Goal: Task Accomplishment & Management: Manage account settings

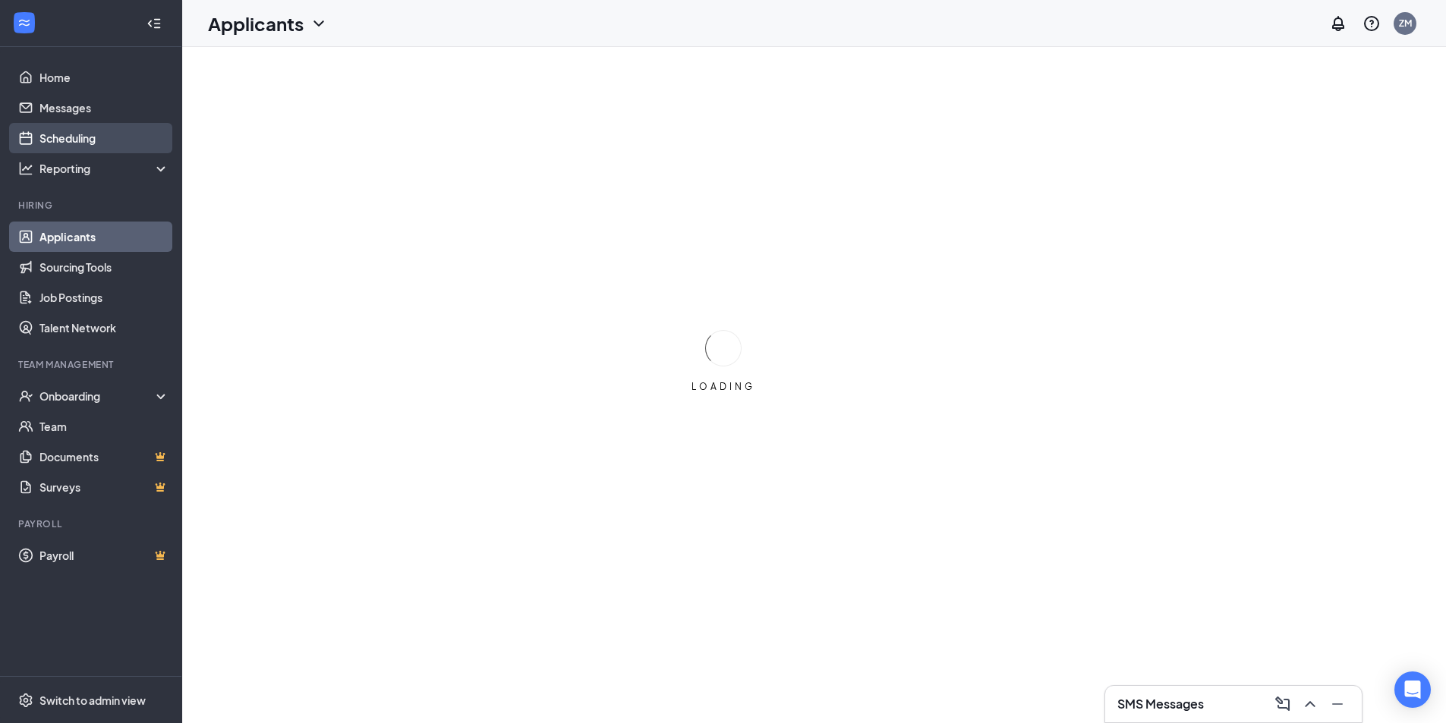
click at [64, 131] on link "Scheduling" at bounding box center [104, 138] width 130 height 30
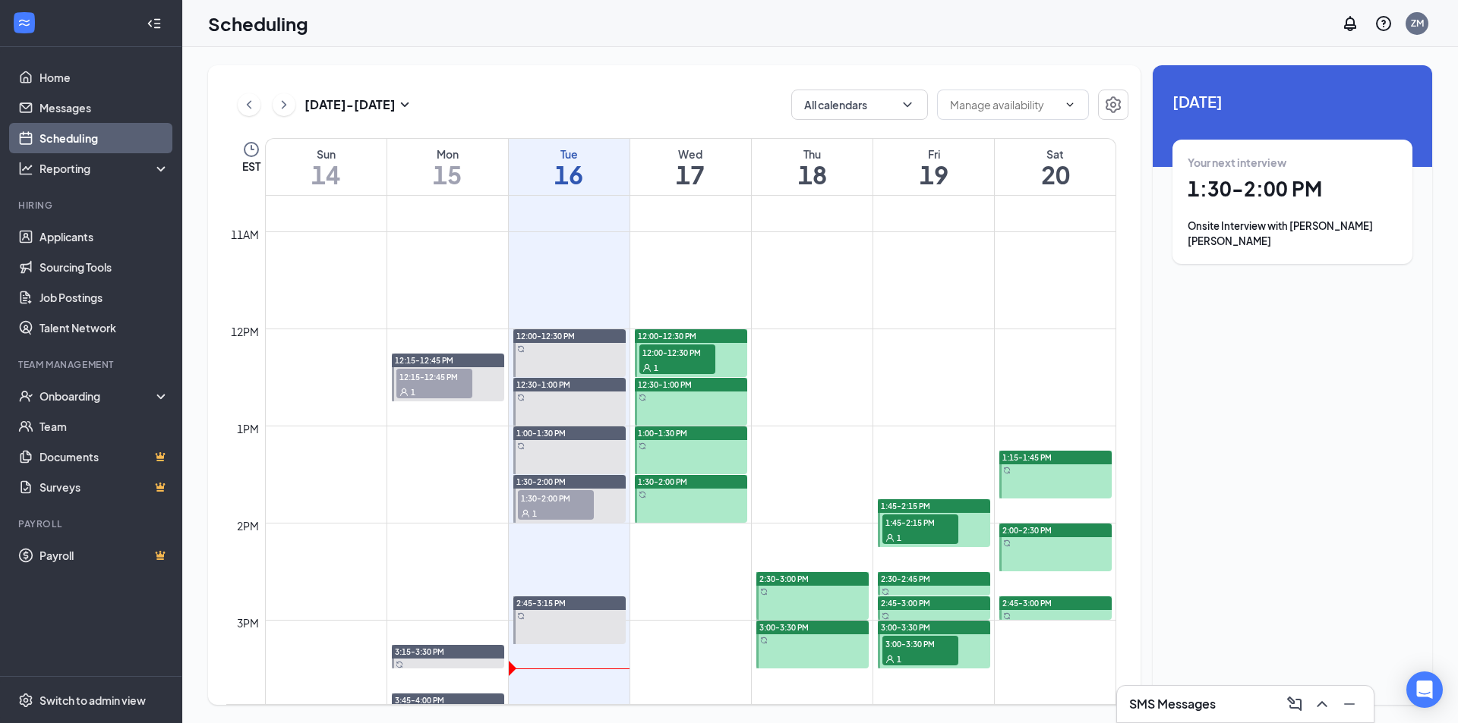
scroll to position [1040, 0]
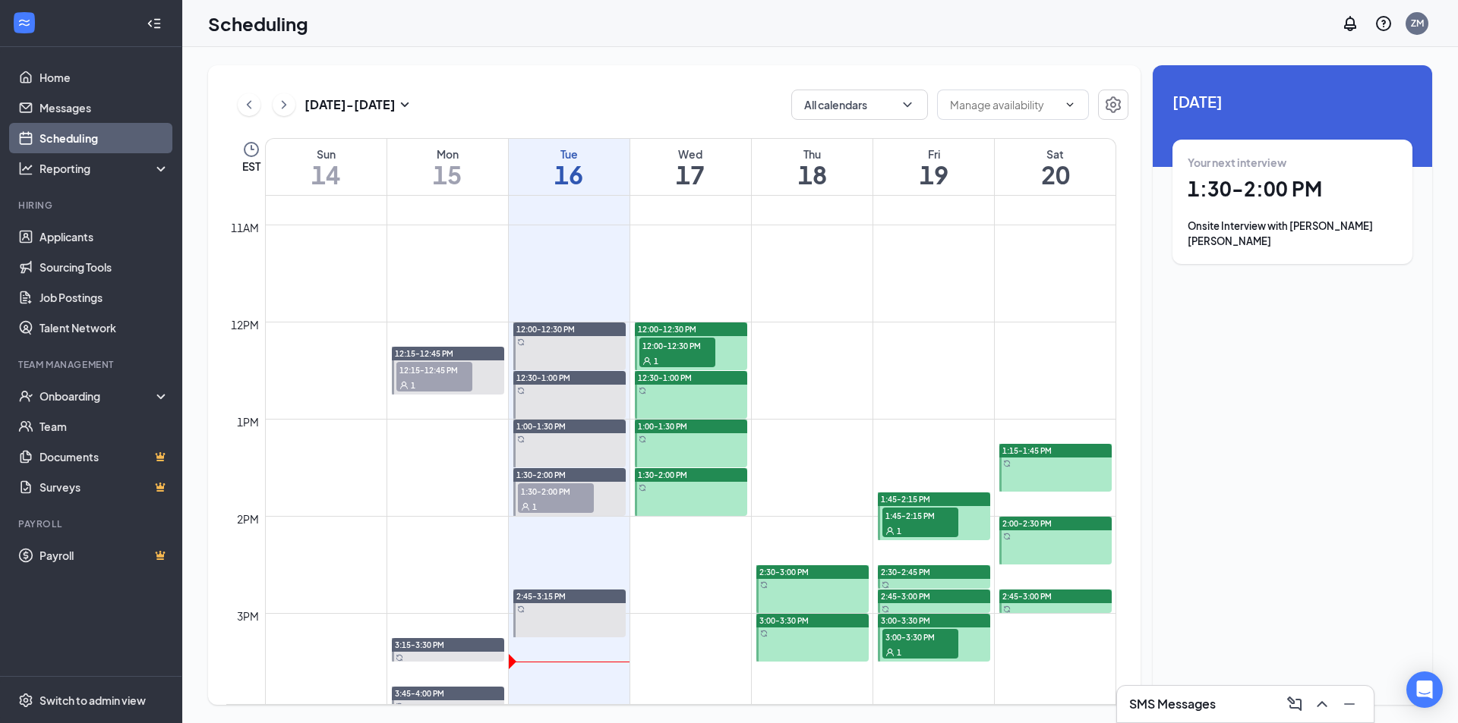
click at [570, 503] on div "1" at bounding box center [556, 506] width 76 height 15
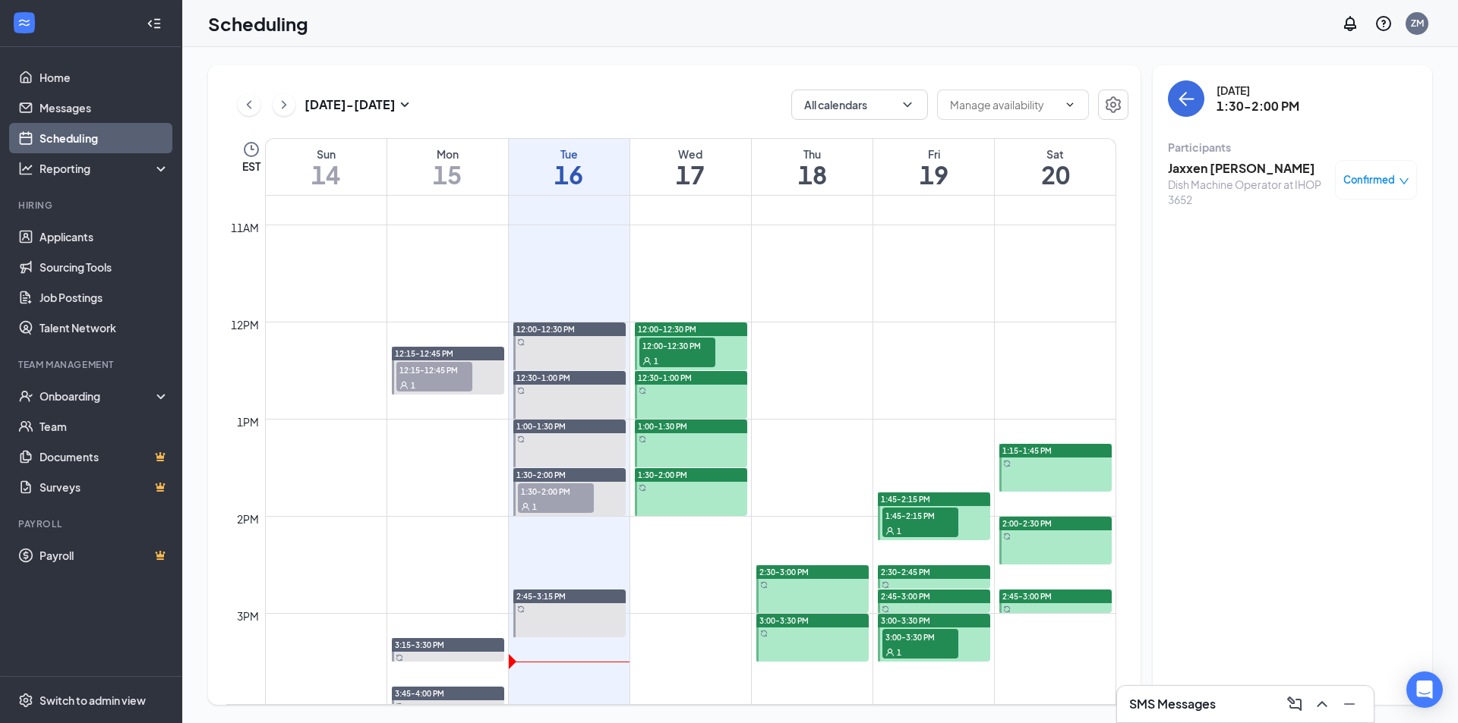
click at [1192, 168] on h3 "Jaxxen [PERSON_NAME]" at bounding box center [1247, 168] width 159 height 17
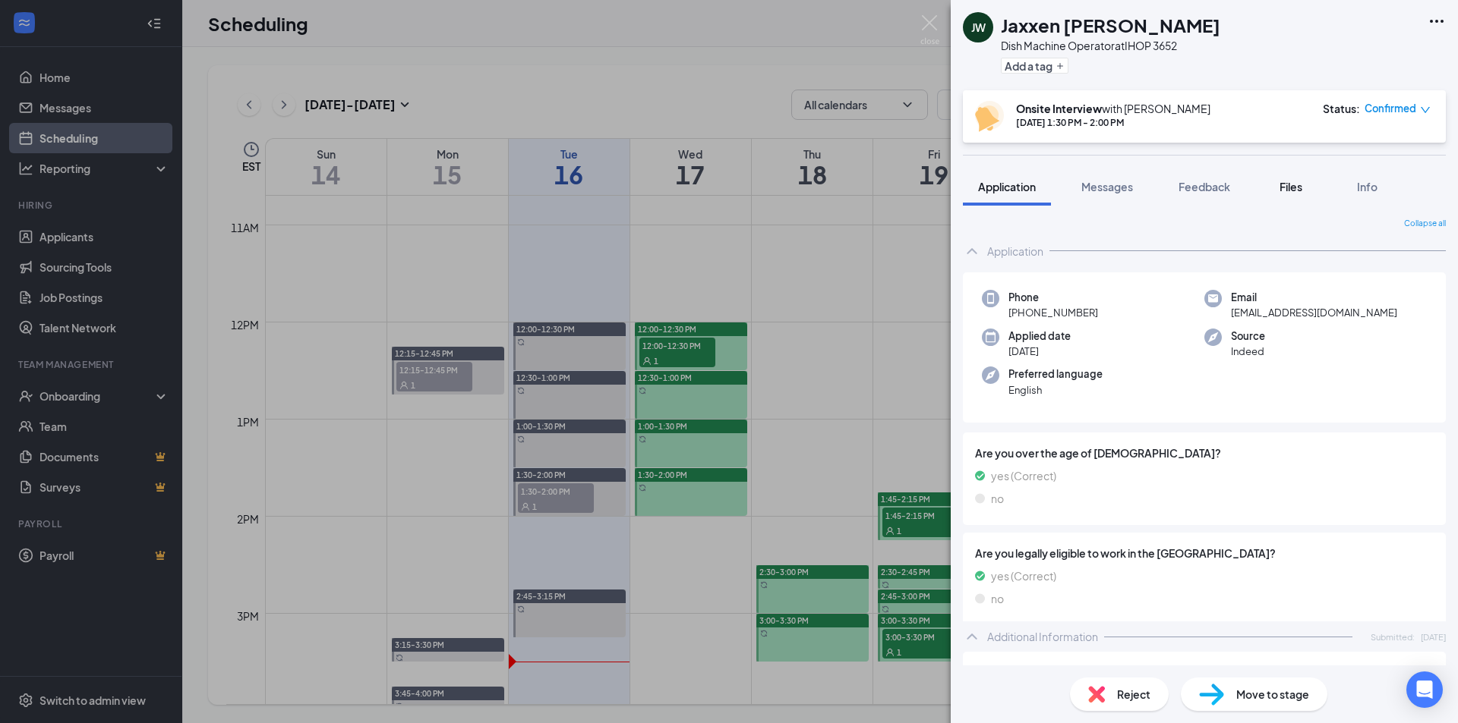
click at [1295, 185] on span "Files" at bounding box center [1290, 187] width 23 height 14
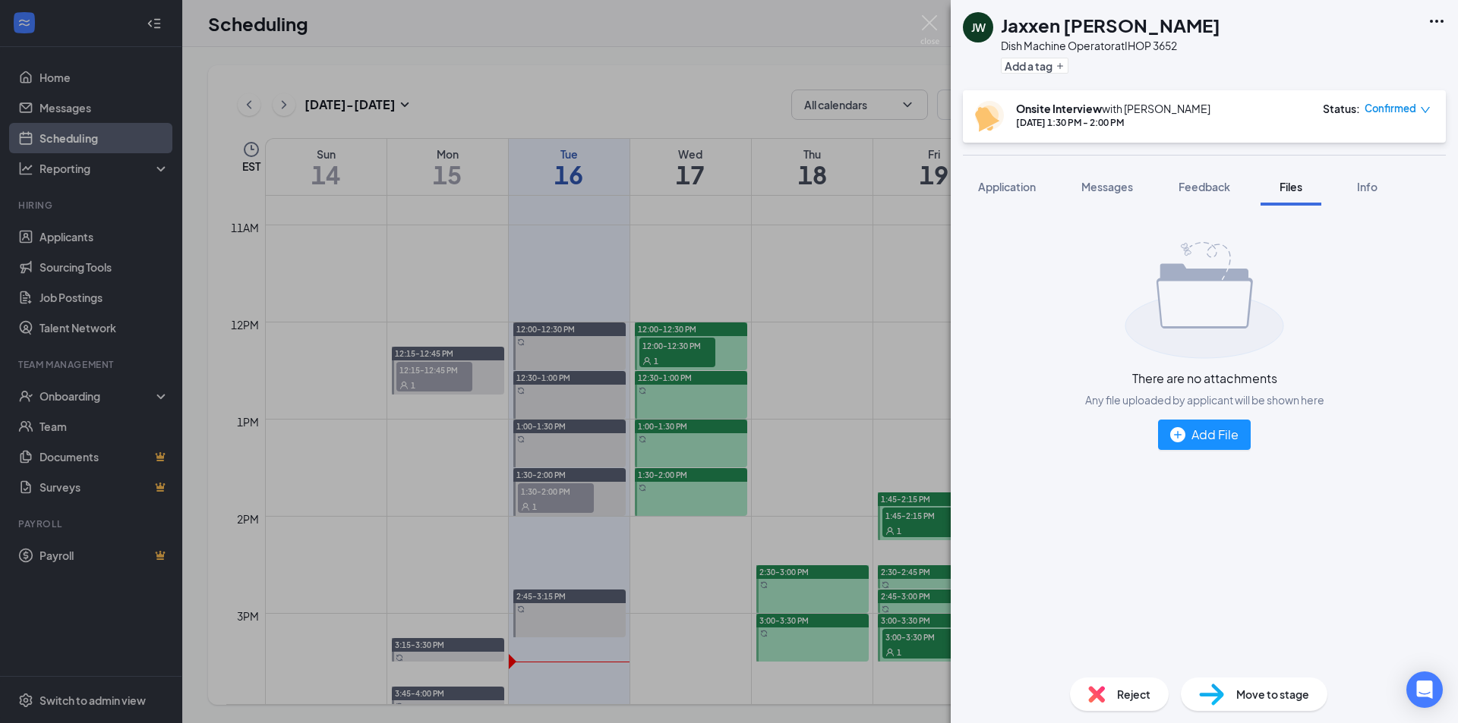
click at [1210, 315] on img at bounding box center [1203, 300] width 159 height 117
click at [1189, 440] on div "Add File" at bounding box center [1204, 434] width 68 height 19
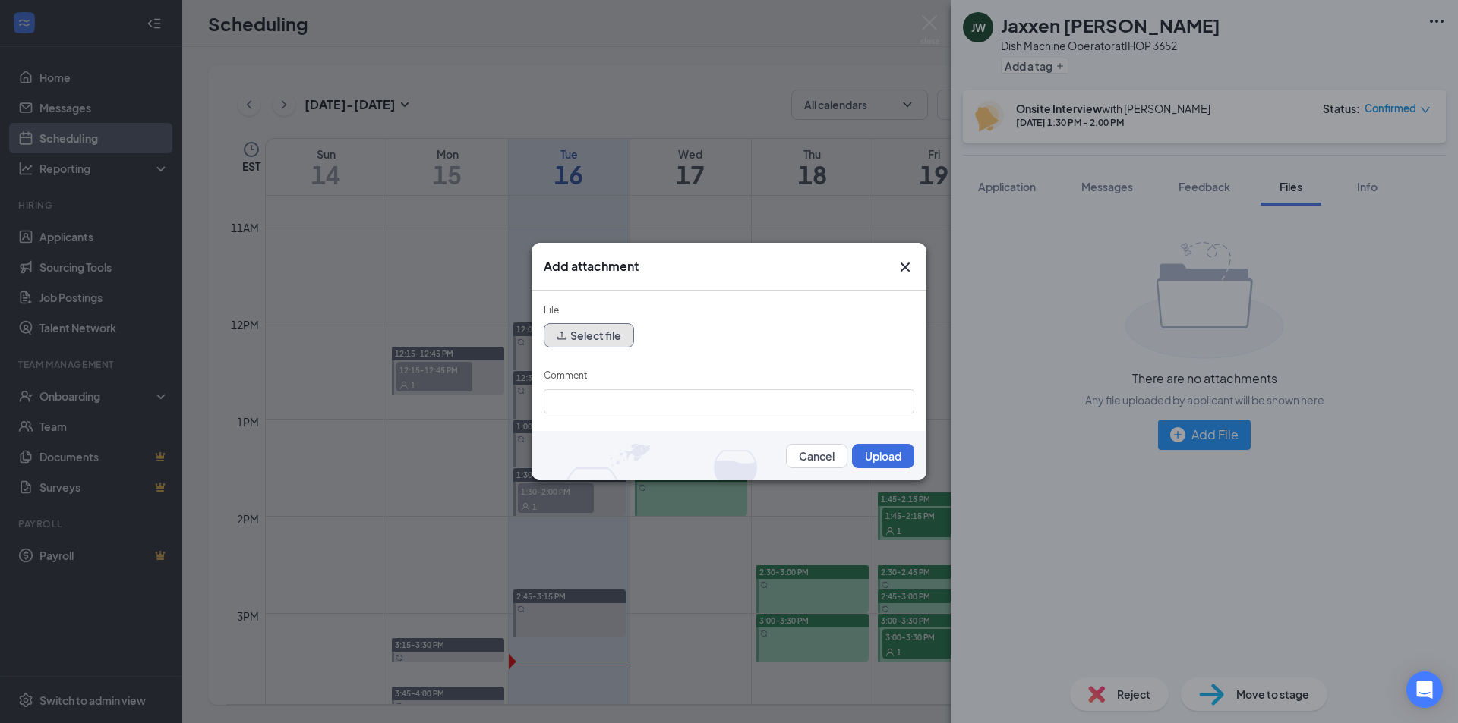
click at [601, 336] on button "Select file" at bounding box center [589, 335] width 90 height 24
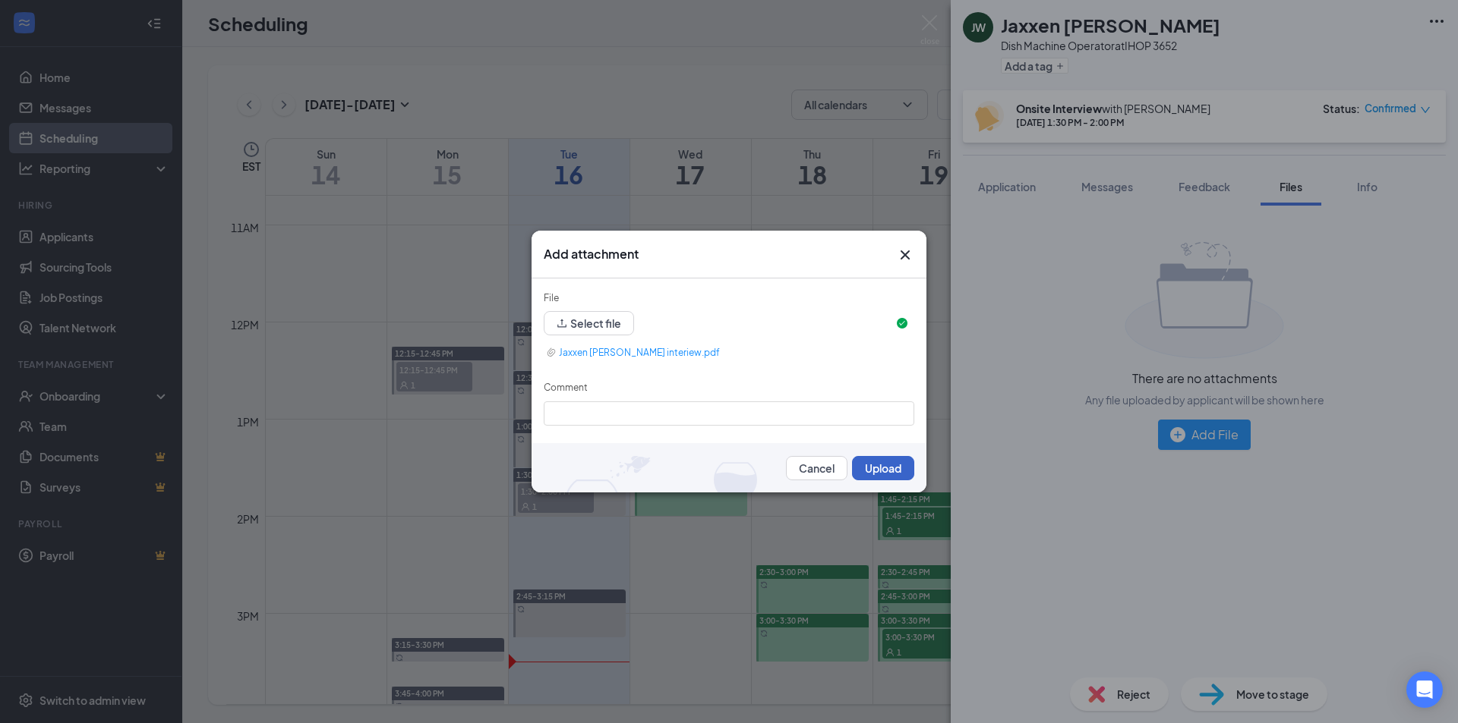
click at [882, 466] on button "Upload" at bounding box center [883, 468] width 62 height 24
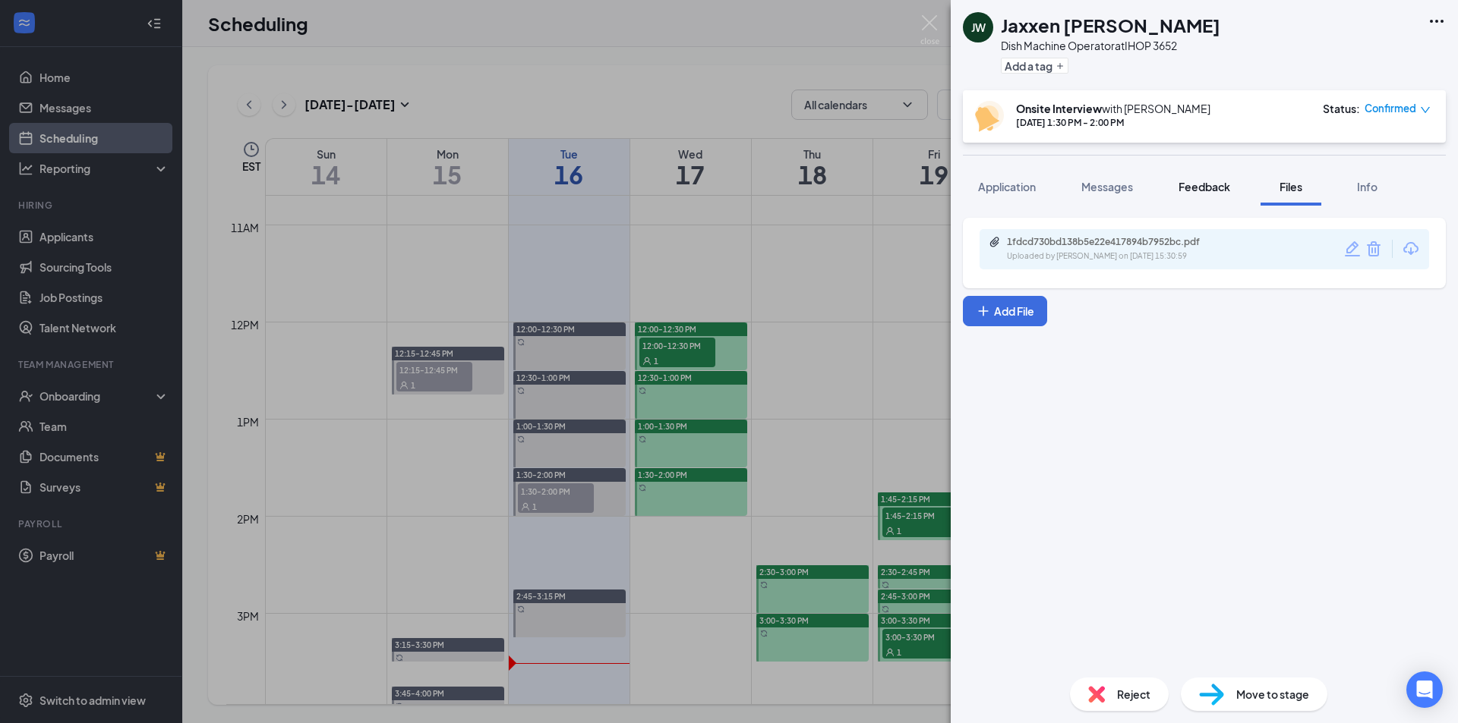
click at [1211, 199] on button "Feedback" at bounding box center [1204, 187] width 82 height 38
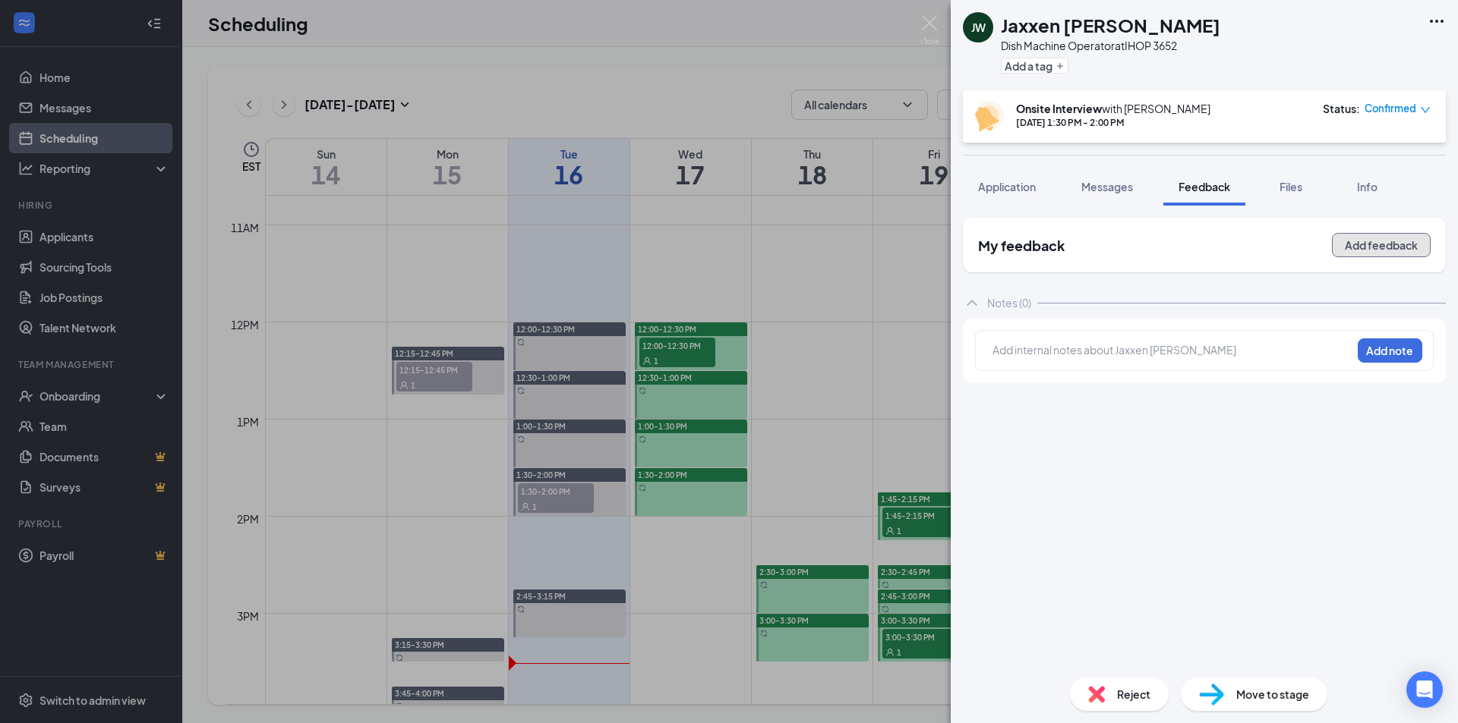
click at [1377, 240] on button "Add feedback" at bounding box center [1381, 245] width 99 height 24
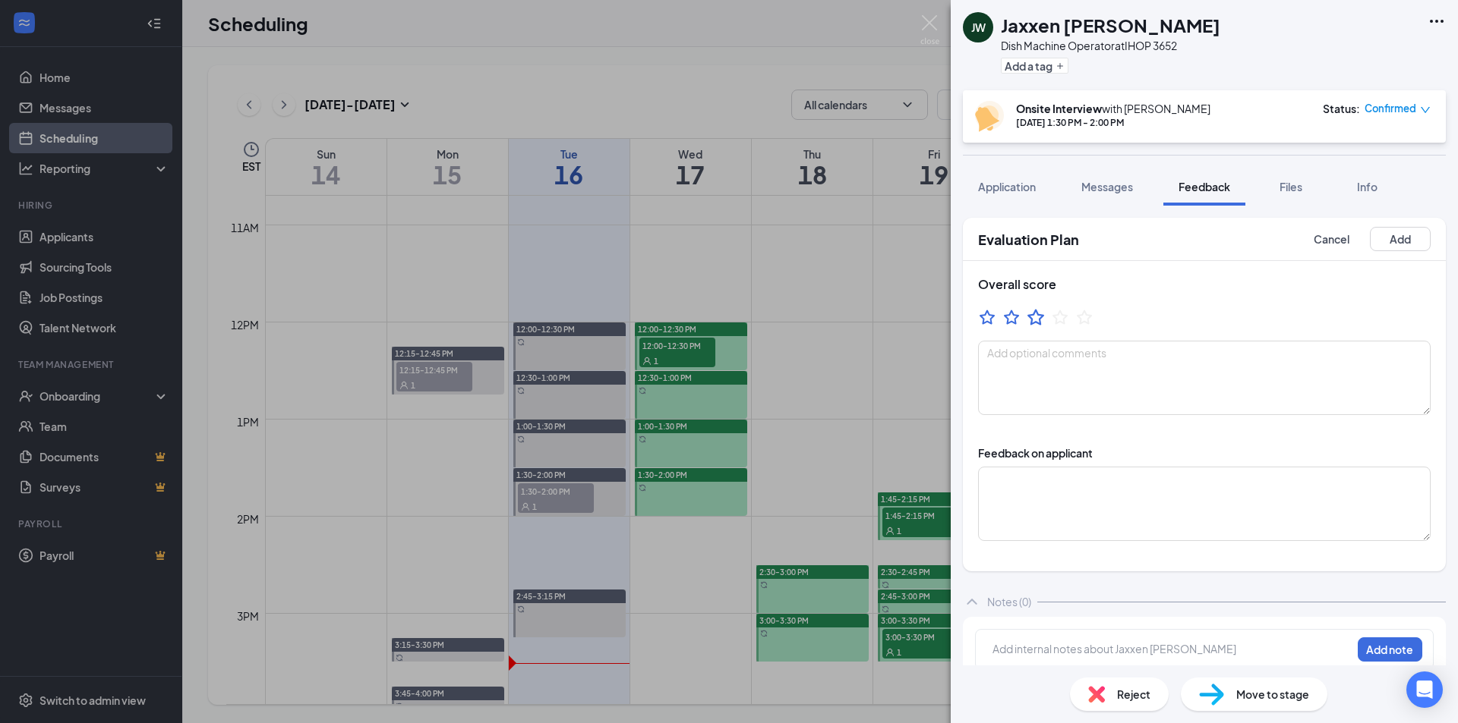
click at [1041, 320] on icon "StarBorder" at bounding box center [1036, 317] width 20 height 20
drag, startPoint x: 1056, startPoint y: 322, endPoint x: 1042, endPoint y: 355, distance: 36.1
click at [1057, 323] on icon "StarBorder" at bounding box center [1060, 317] width 18 height 18
click at [1020, 389] on textarea at bounding box center [1204, 378] width 452 height 74
type textarea "Open availability. Talks a little down on previous job. Very talkative. Walks m…"
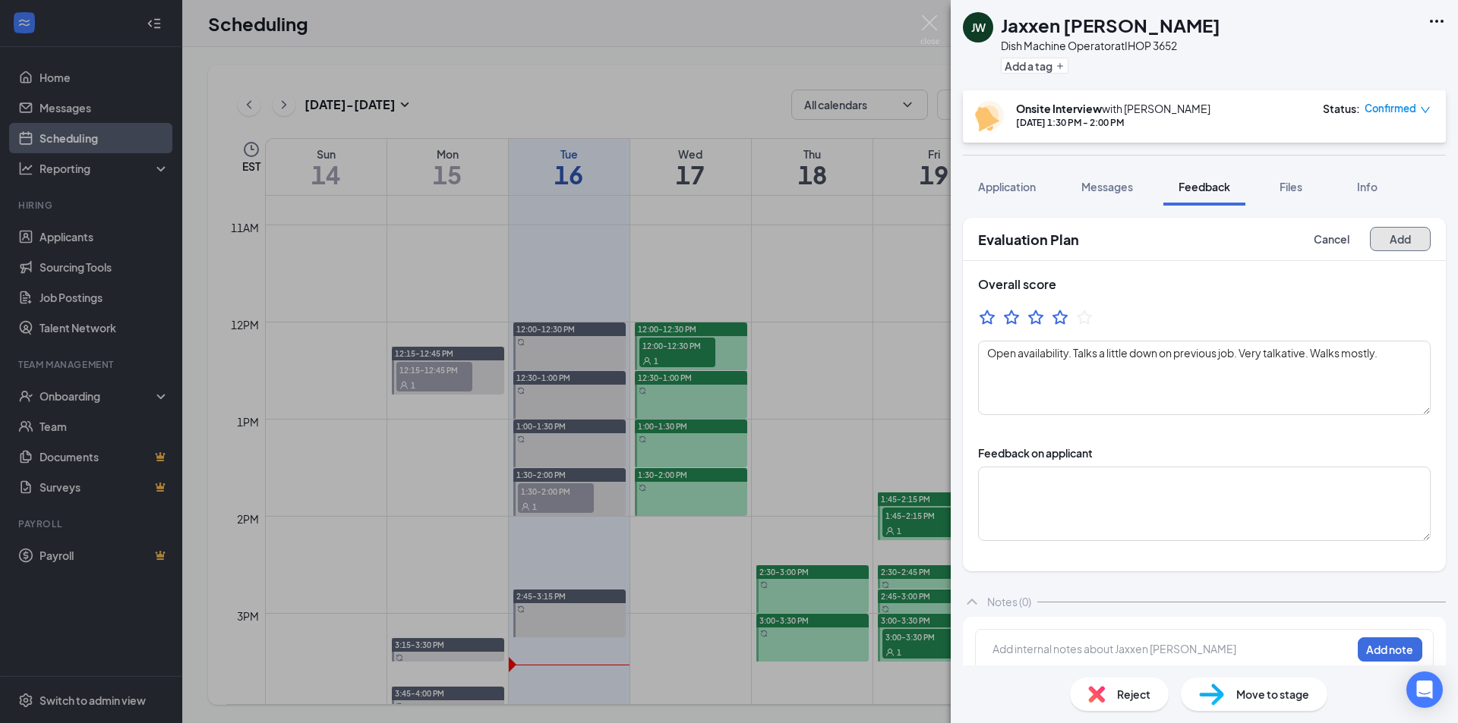
click at [1393, 244] on button "Add" at bounding box center [1400, 239] width 61 height 24
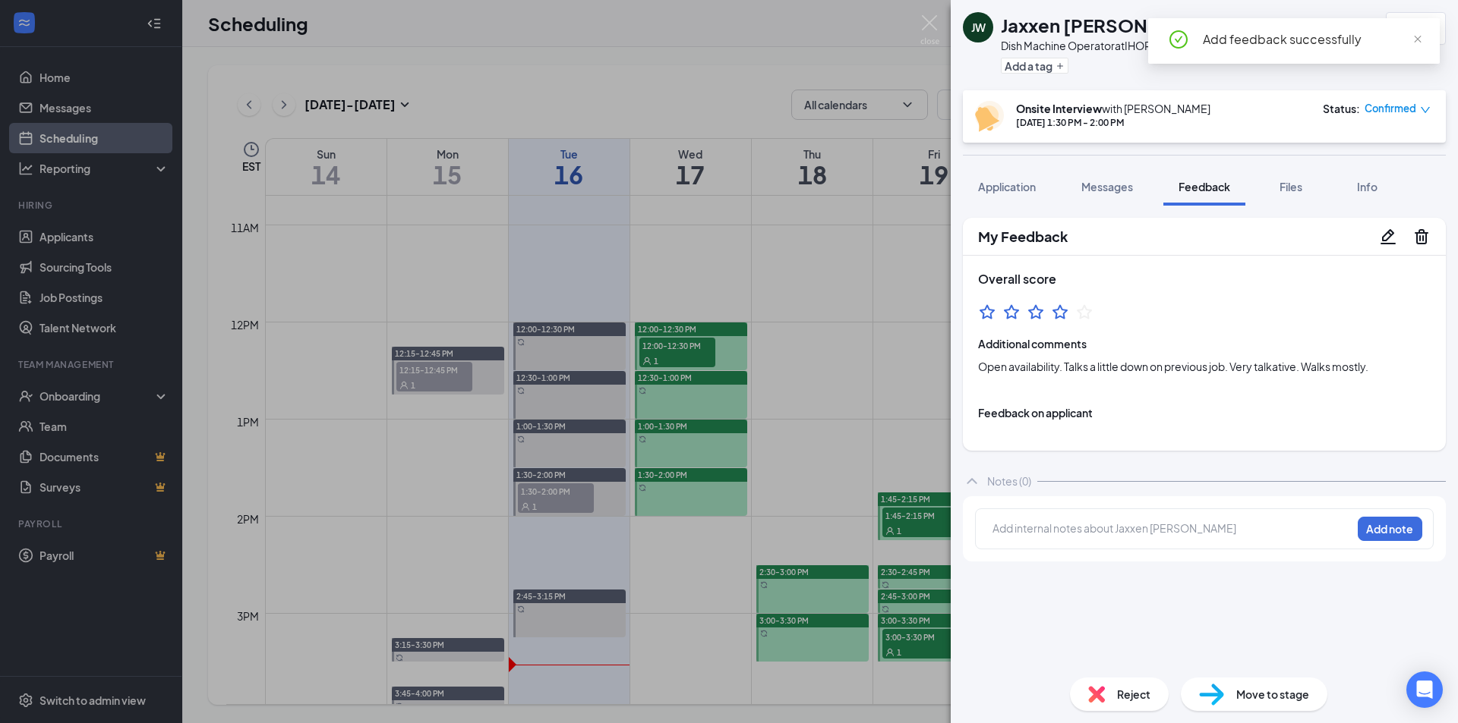
click at [1032, 313] on icon "StarBorder" at bounding box center [1035, 312] width 18 height 18
click at [928, 26] on img at bounding box center [929, 30] width 19 height 30
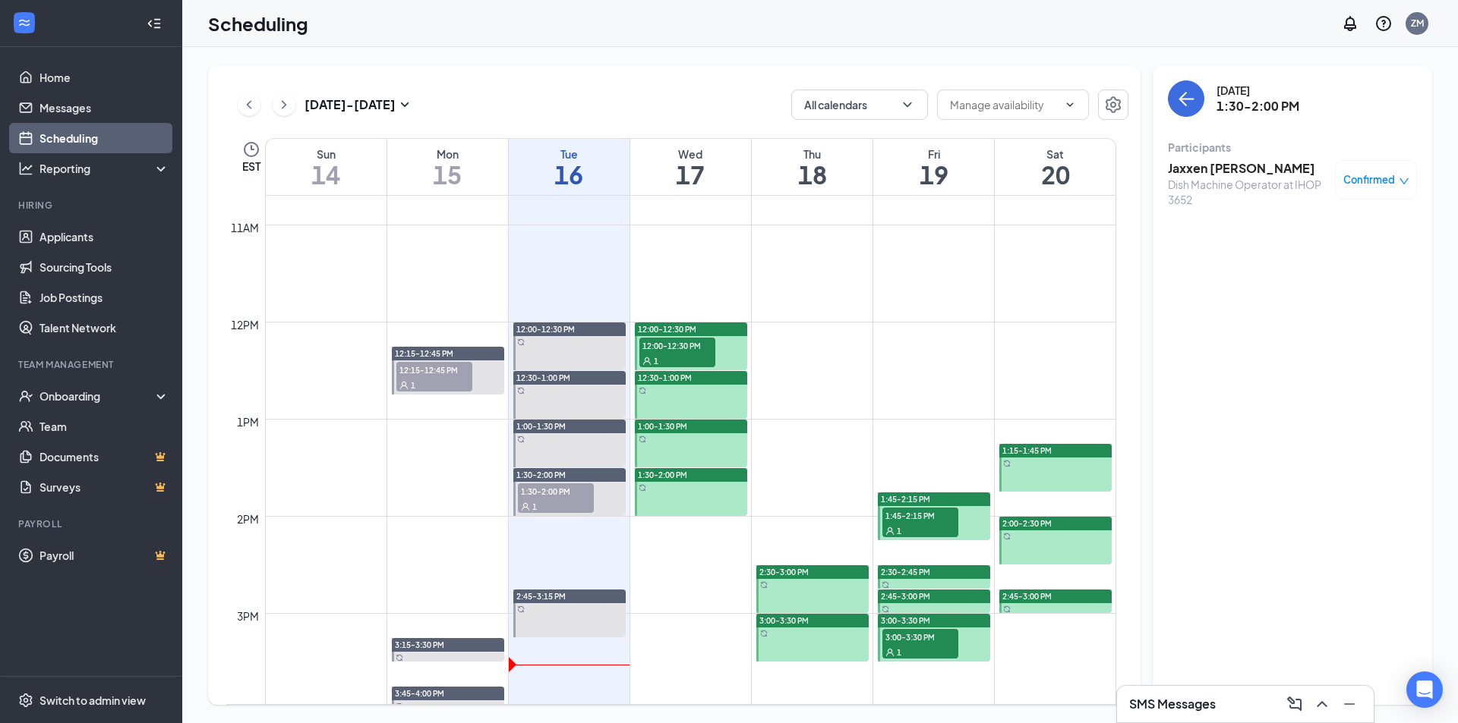
click at [669, 345] on span "12:00-12:30 PM" at bounding box center [677, 345] width 76 height 15
click at [1228, 166] on h3 "[PERSON_NAME]" at bounding box center [1221, 168] width 106 height 17
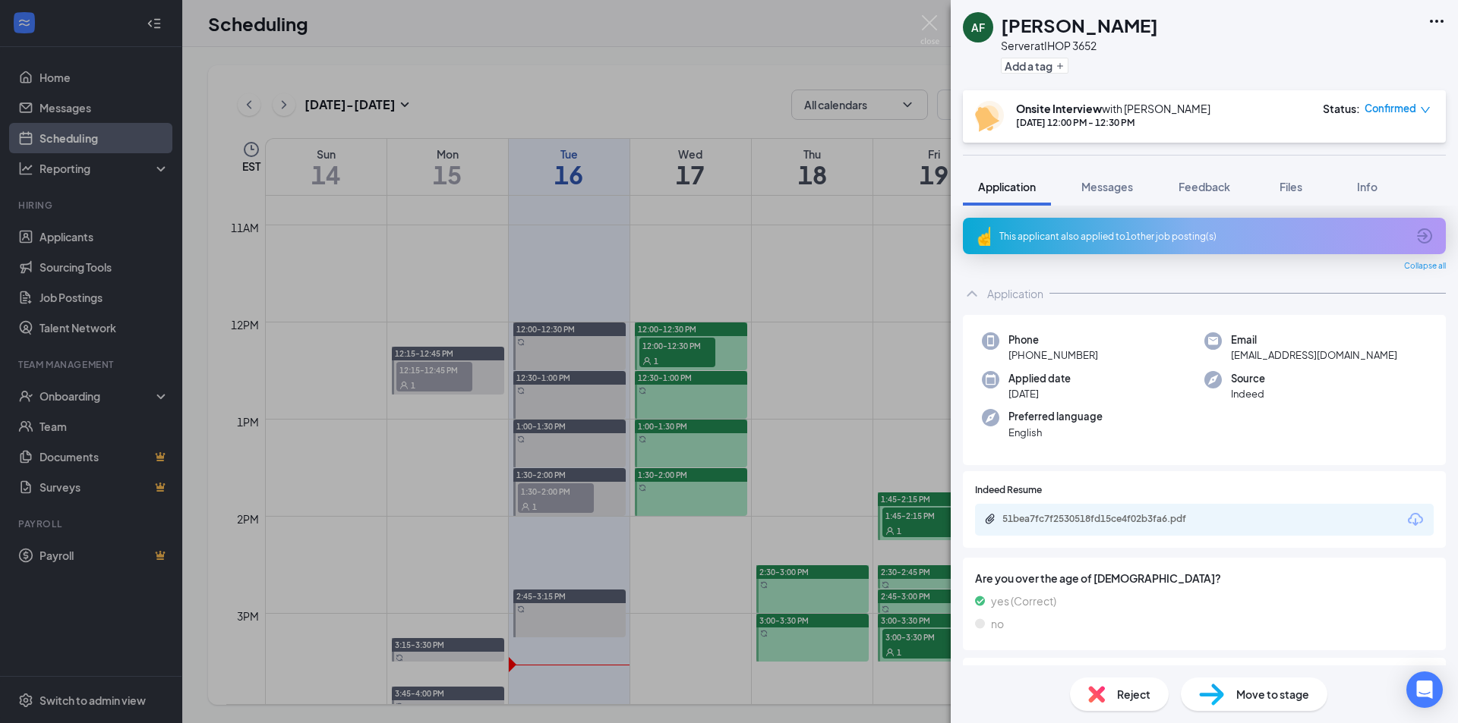
click at [1196, 232] on div "This applicant also applied to 1 other job posting(s)" at bounding box center [1202, 236] width 407 height 13
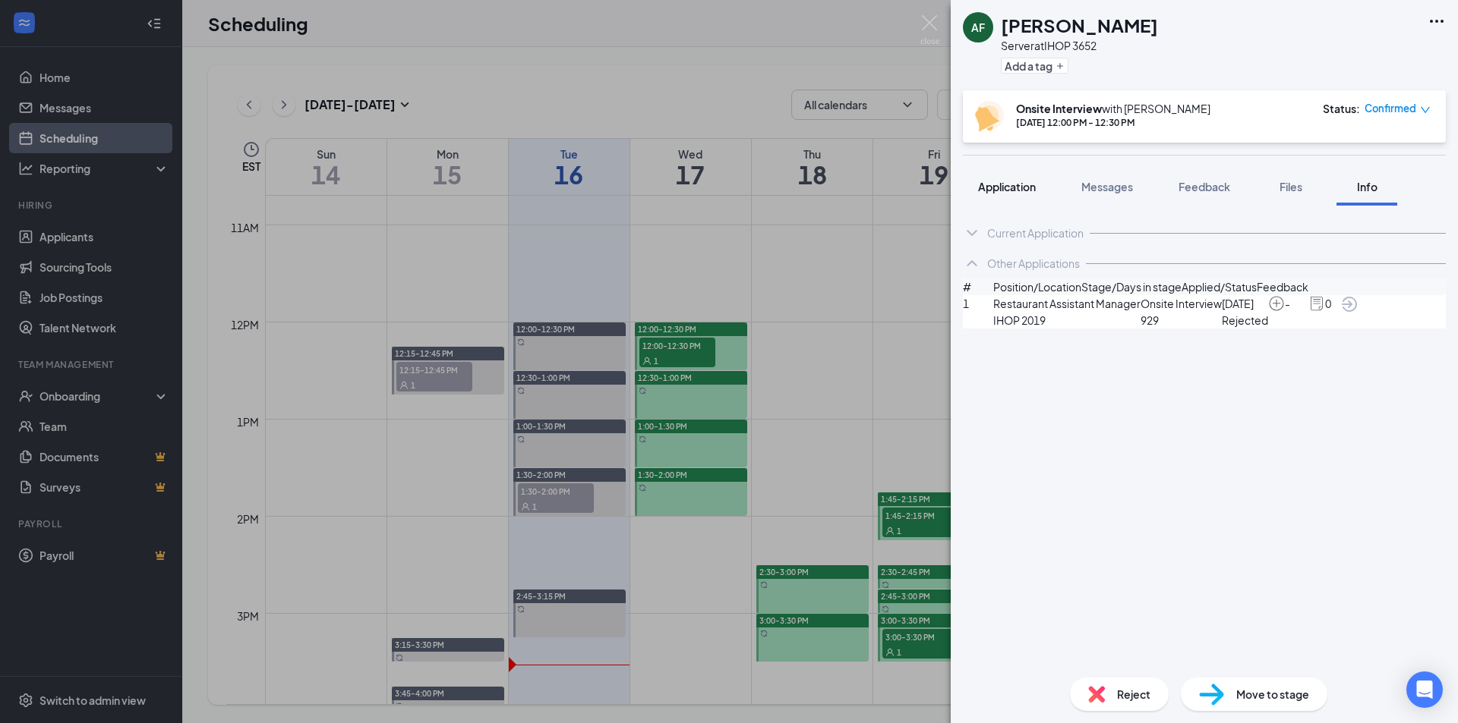
click at [1017, 189] on span "Application" at bounding box center [1007, 187] width 58 height 14
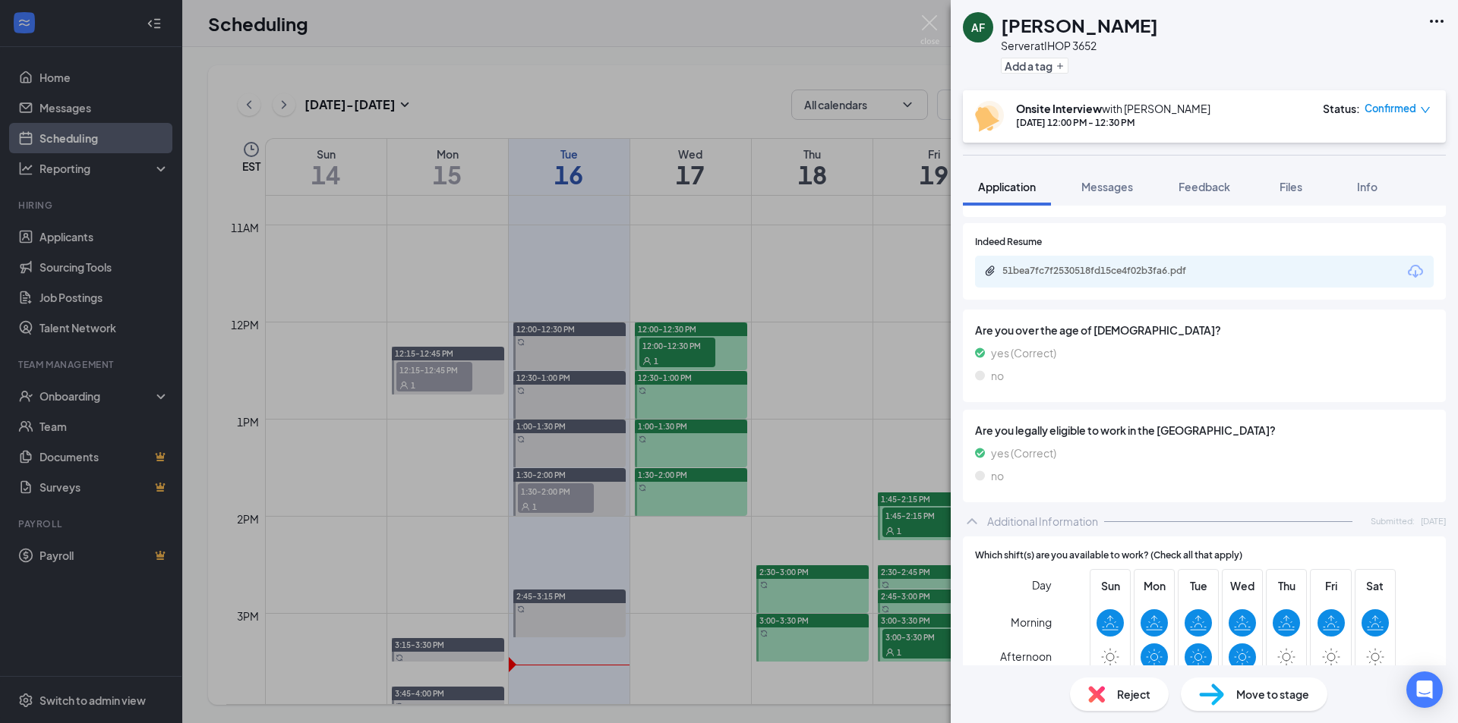
scroll to position [234, 0]
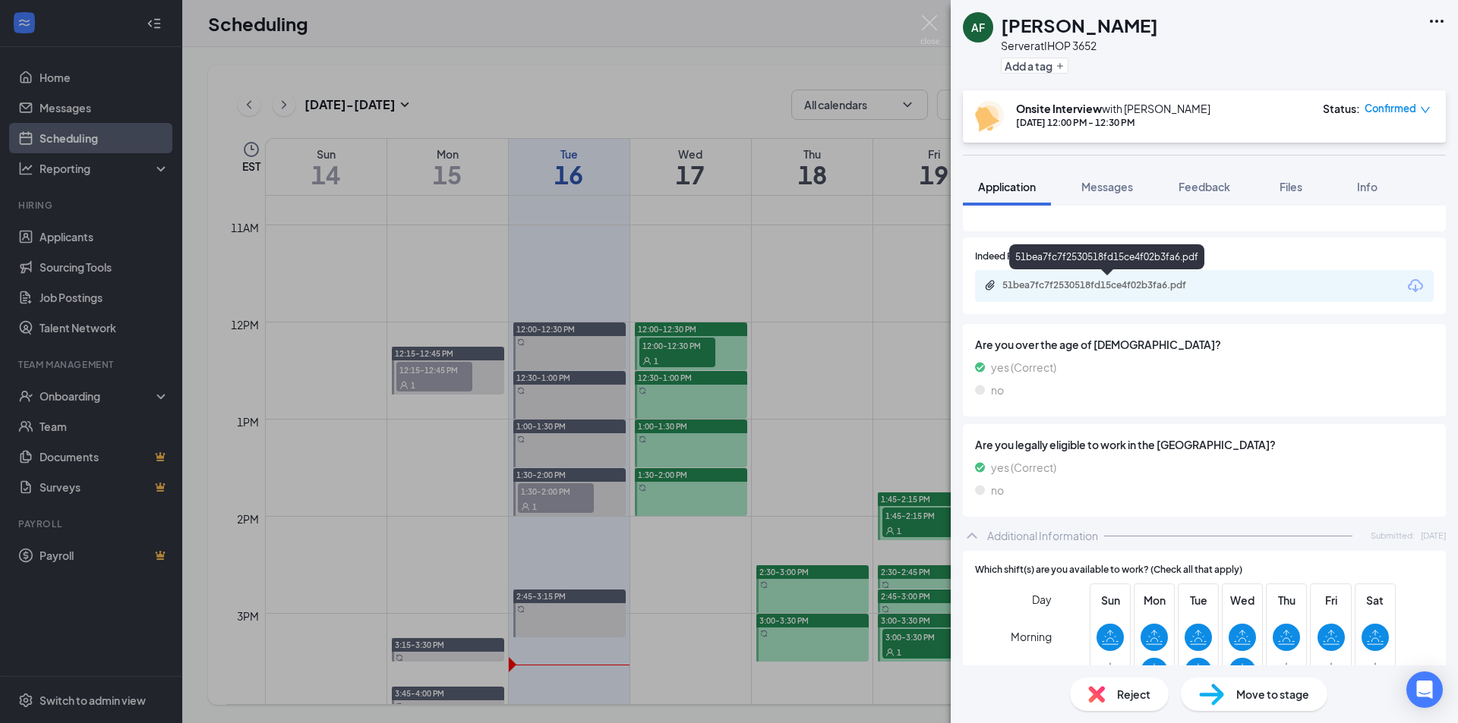
click at [1177, 279] on div "51bea7fc7f2530518fd15ce4f02b3fa6.pdf" at bounding box center [1108, 285] width 213 height 12
click at [925, 22] on img at bounding box center [929, 30] width 19 height 30
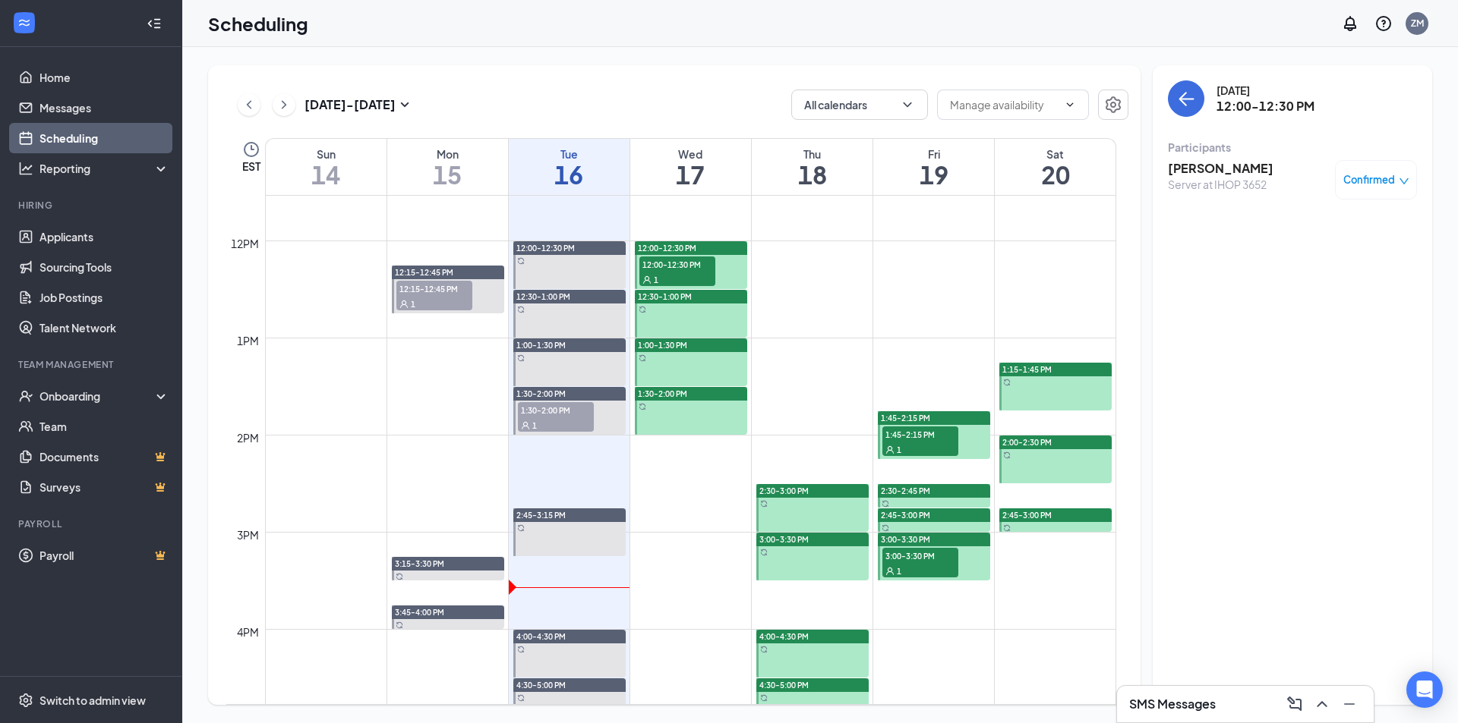
scroll to position [1114, 0]
